Goal: Check status: Check status

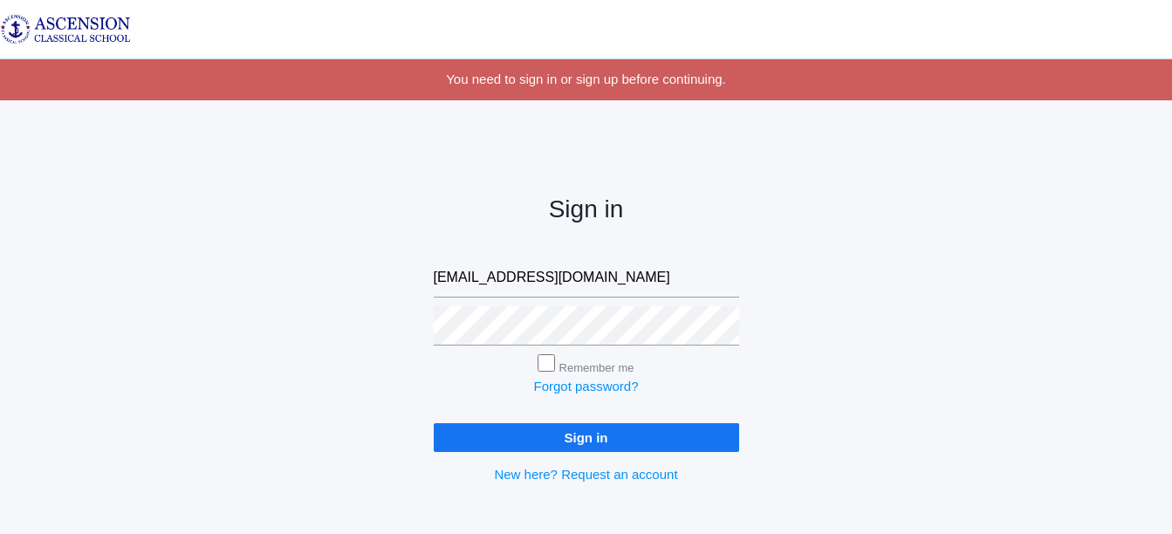
click at [668, 282] on input "[EMAIL_ADDRESS][DOMAIN_NAME]" at bounding box center [586, 277] width 305 height 39
type input "j"
type input "[EMAIL_ADDRESS][DOMAIN_NAME]"
click at [632, 440] on input "Sign in" at bounding box center [586, 437] width 305 height 29
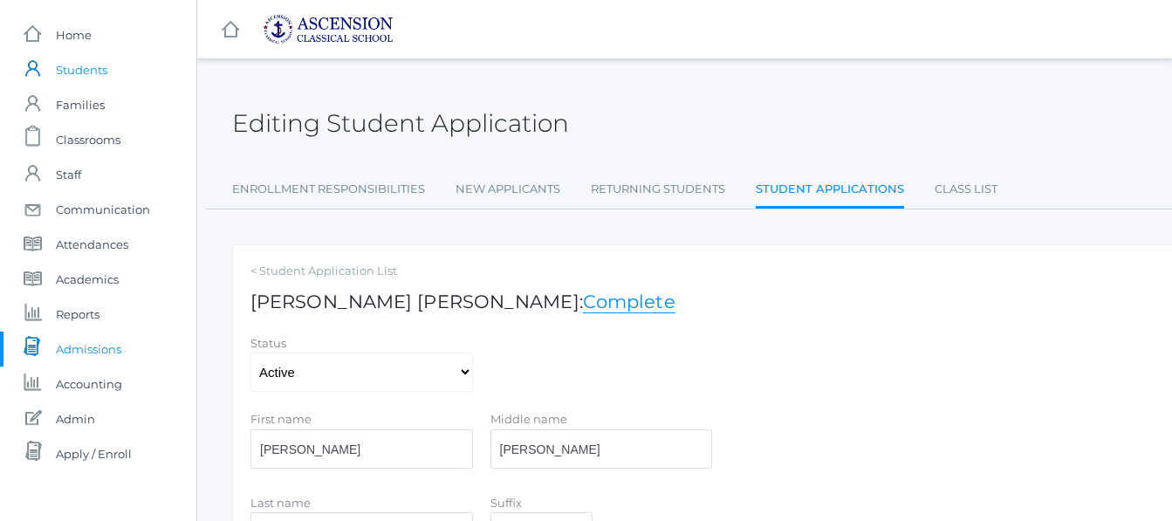
click at [87, 74] on span "Students" at bounding box center [81, 69] width 51 height 35
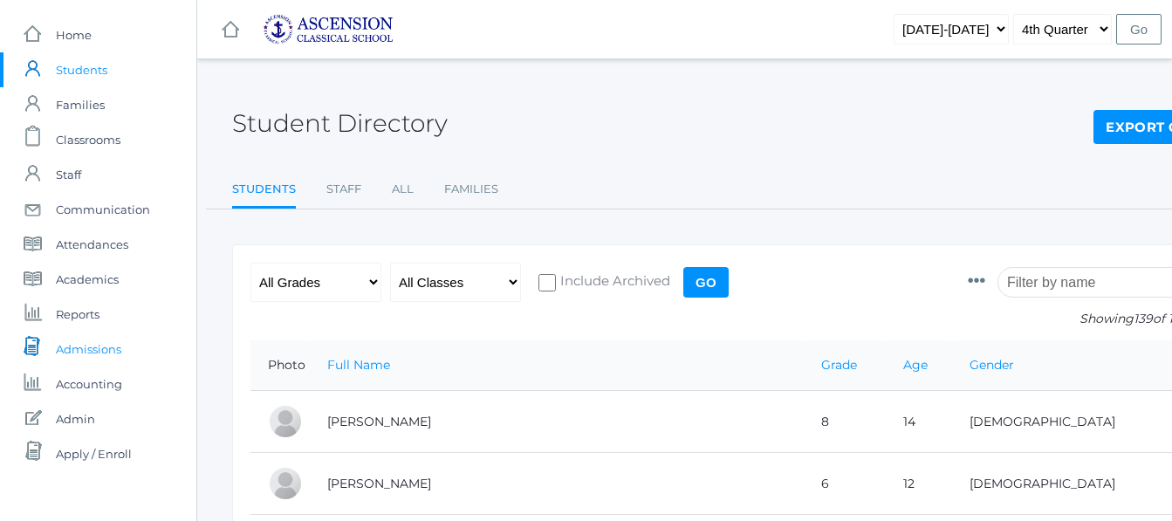
click at [86, 350] on span "Admissions" at bounding box center [88, 349] width 65 height 35
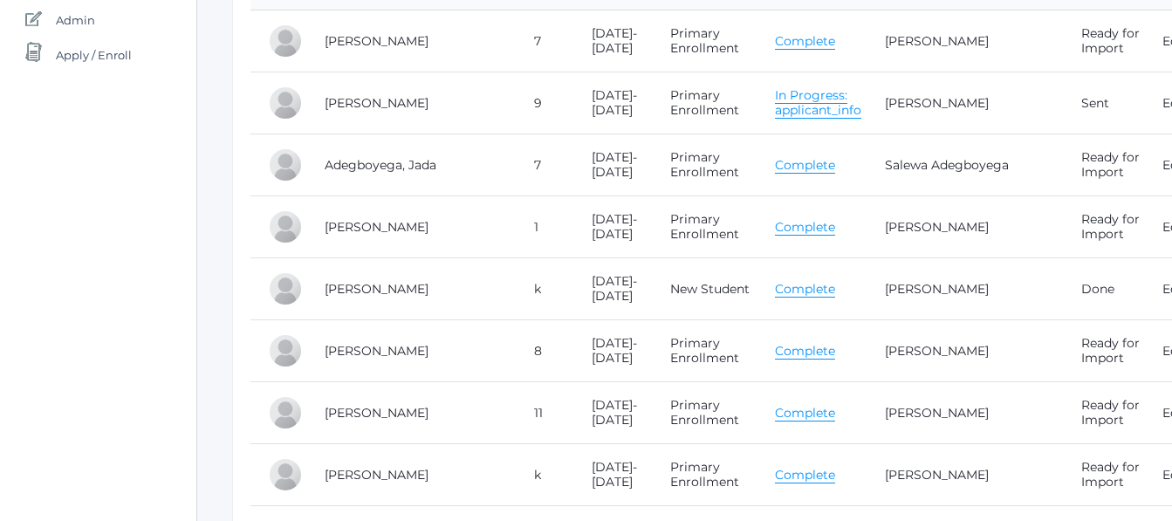
scroll to position [436, 0]
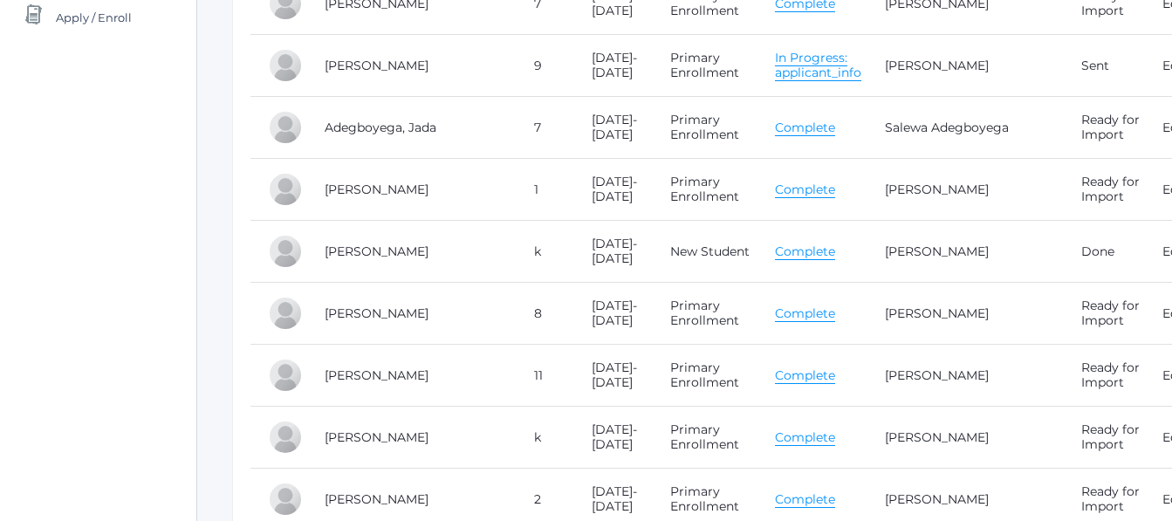
click at [805, 252] on link "Complete" at bounding box center [805, 251] width 60 height 17
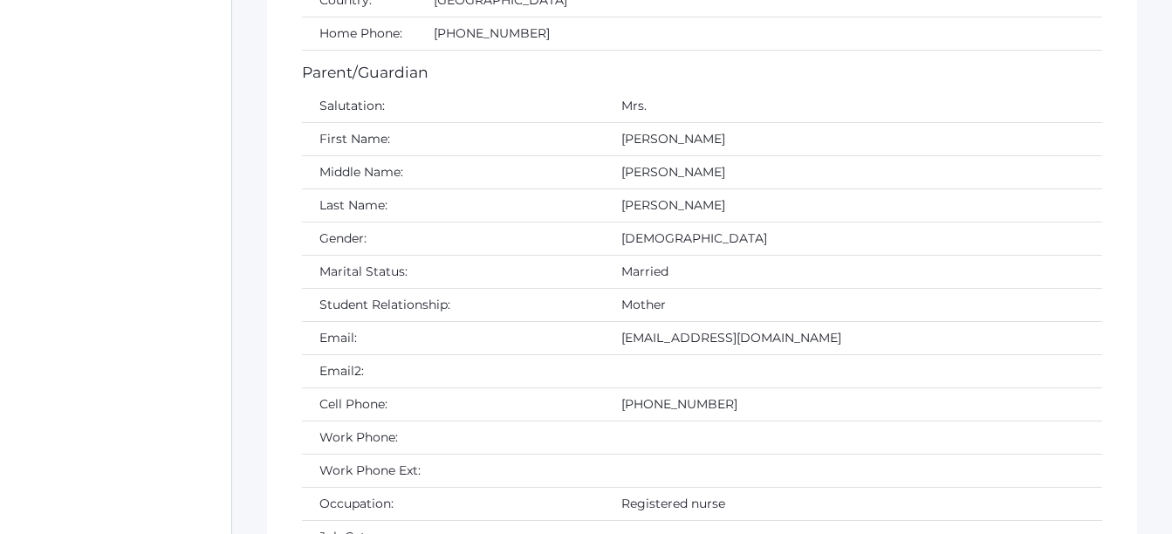
scroll to position [2356, 0]
